Goal: Find specific page/section: Find specific page/section

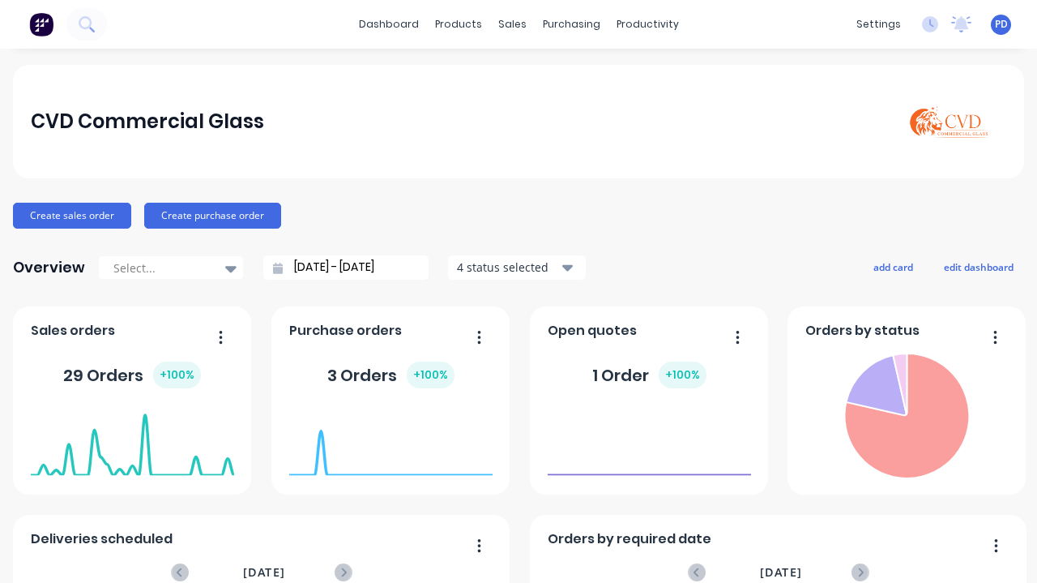
click at [647, 24] on div "productivity" at bounding box center [648, 24] width 79 height 24
click at [676, 110] on div "Planner" at bounding box center [664, 110] width 38 height 15
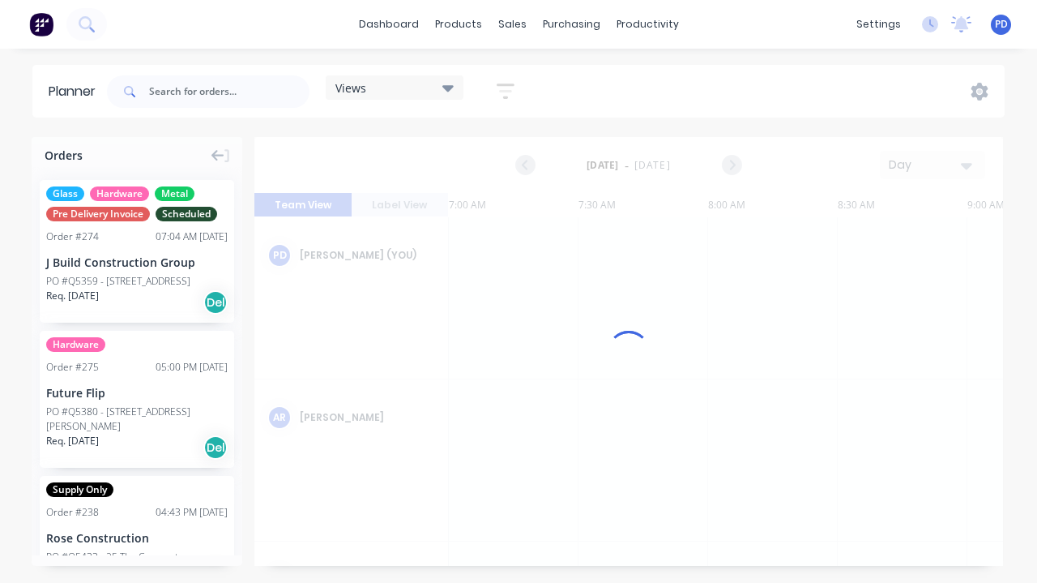
scroll to position [0, 779]
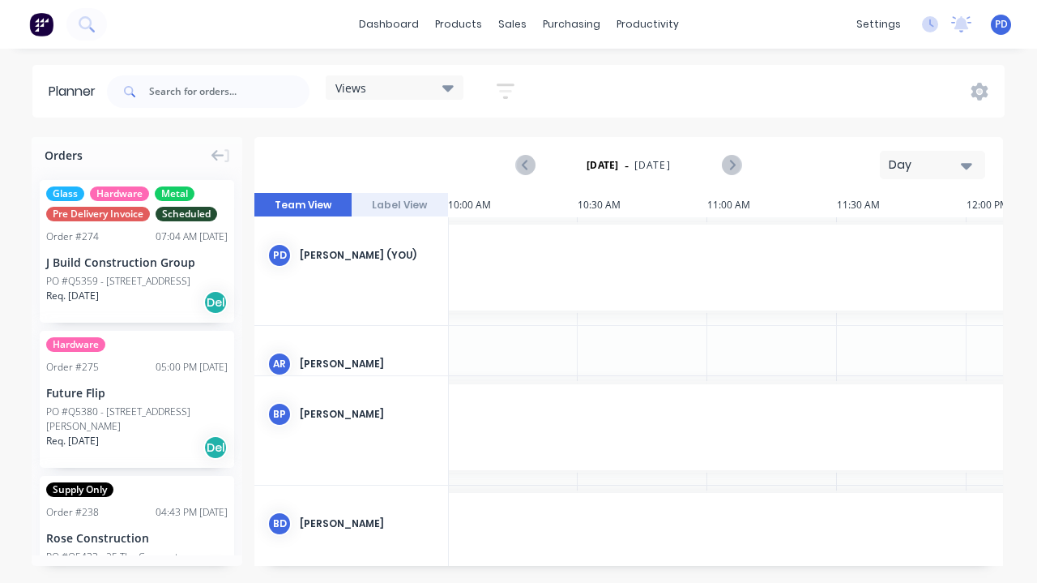
click at [441, 90] on div "Views" at bounding box center [394, 87] width 118 height 15
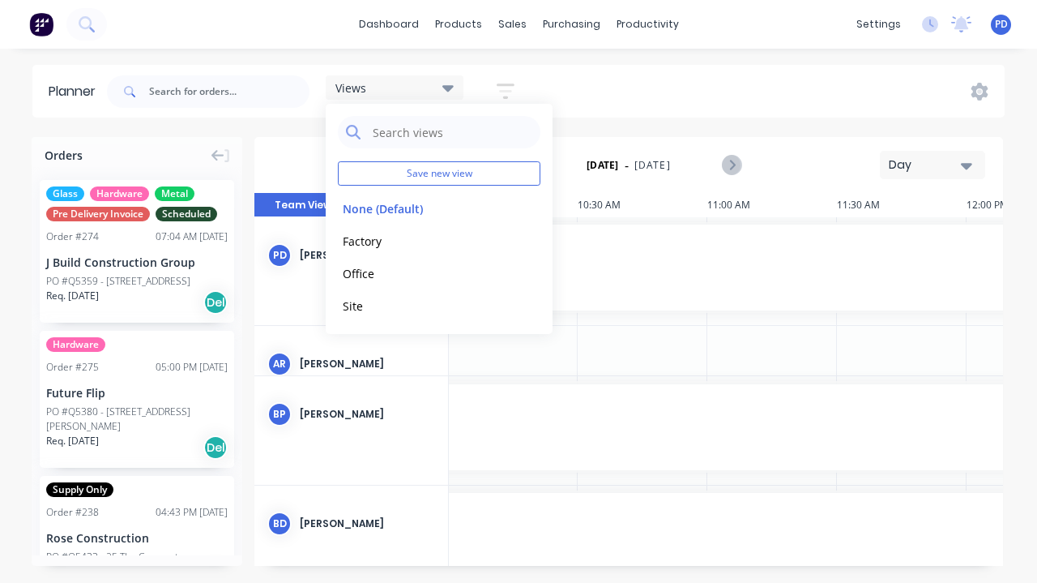
click at [387, 242] on button "Factory" at bounding box center [424, 240] width 173 height 19
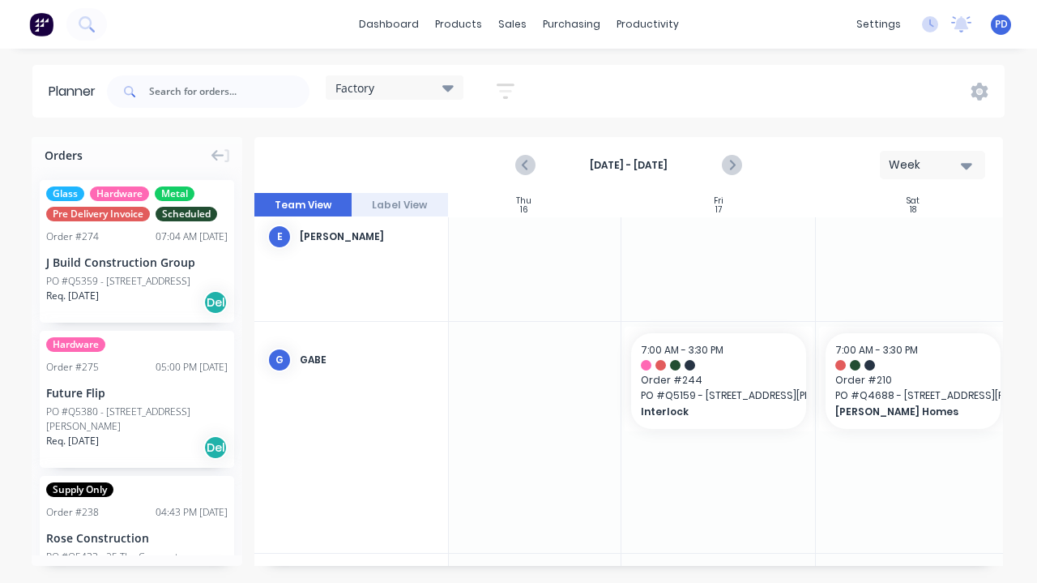
scroll to position [263, 814]
click at [741, 169] on button "Next page" at bounding box center [731, 165] width 32 height 32
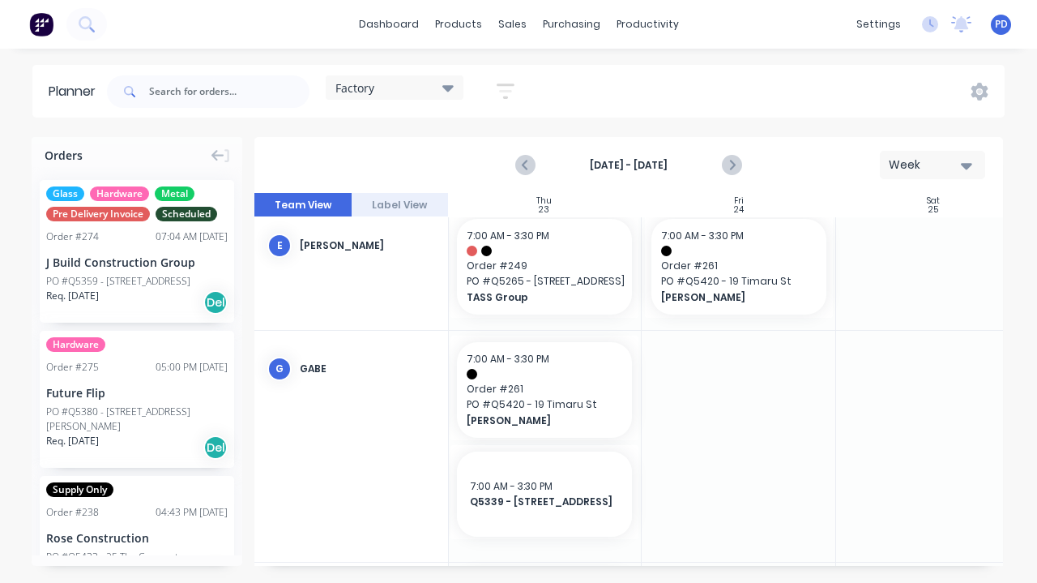
scroll to position [254, 814]
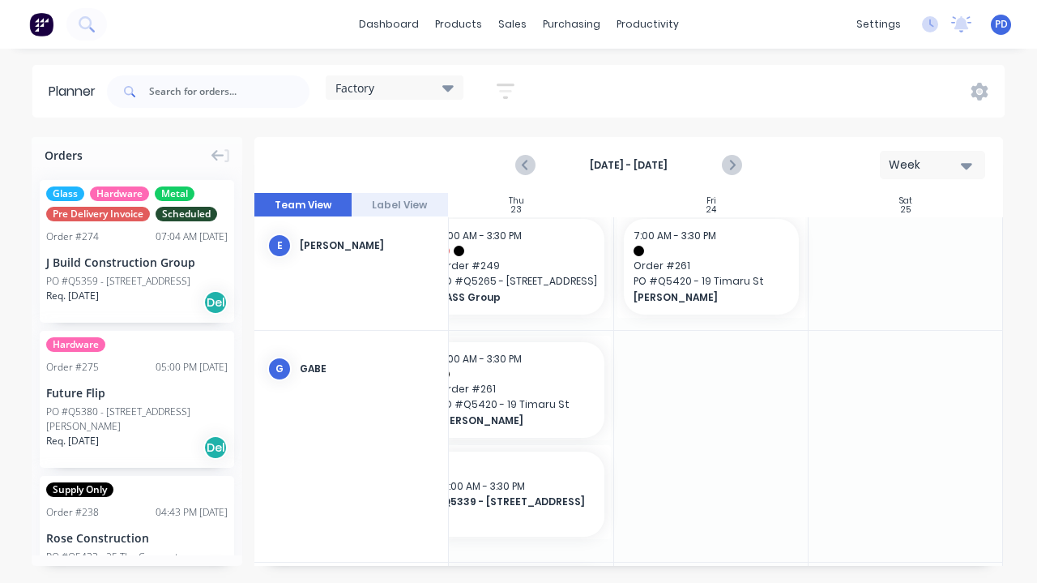
click at [733, 164] on icon "Next page" at bounding box center [731, 165] width 7 height 13
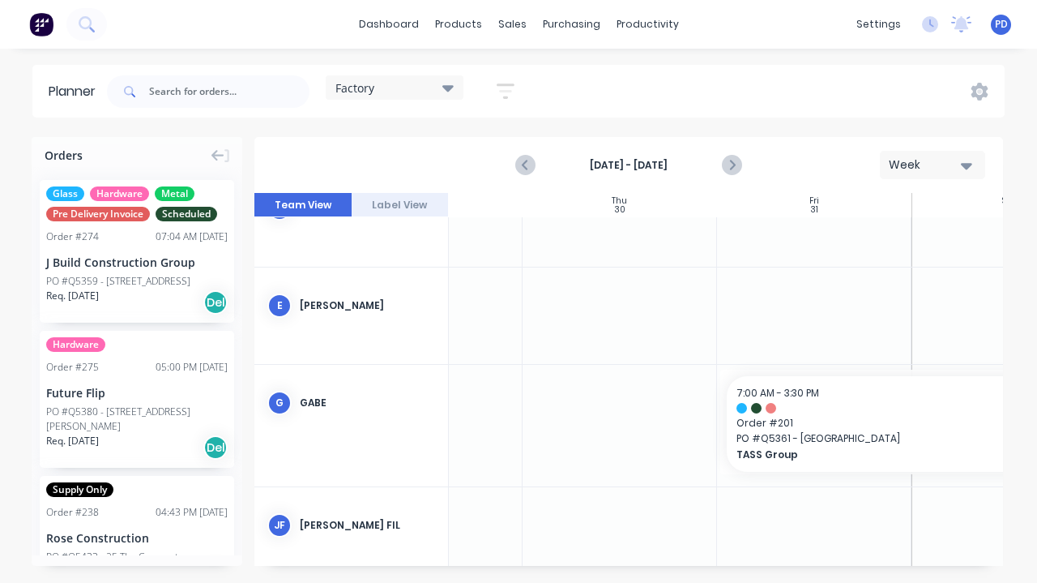
scroll to position [144, 814]
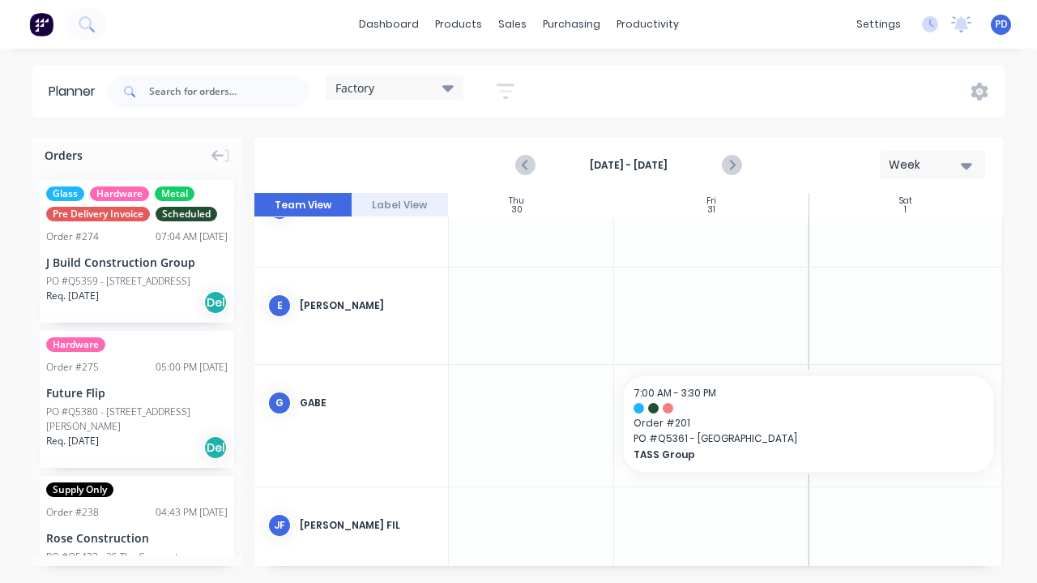
click at [734, 173] on icon "Next page" at bounding box center [730, 165] width 19 height 19
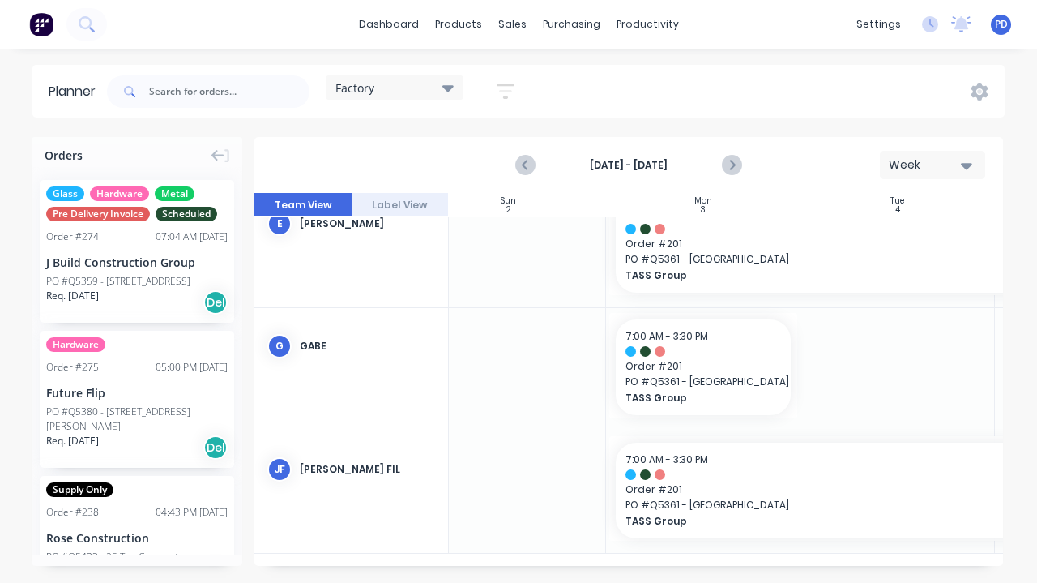
scroll to position [257, 36]
